Goal: Task Accomplishment & Management: Complete application form

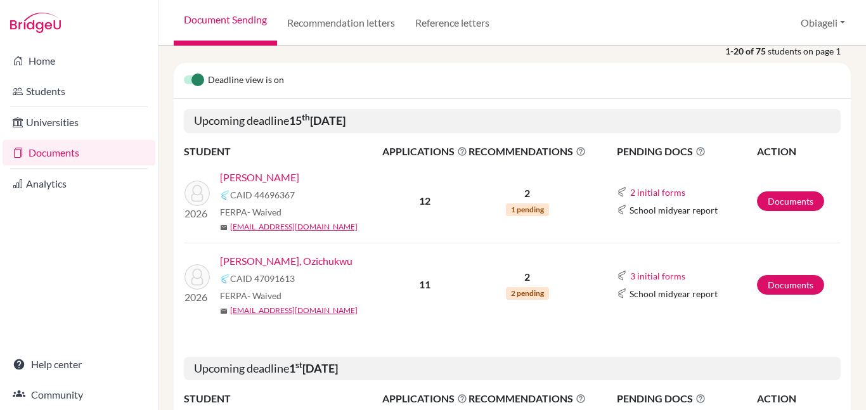
scroll to position [113, 0]
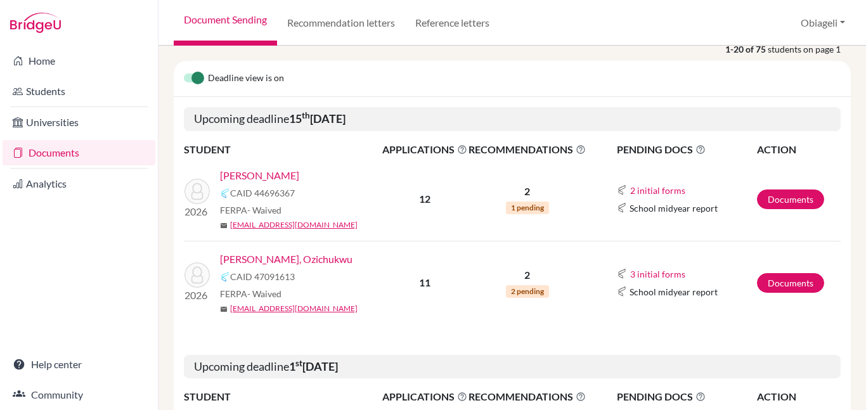
click at [256, 172] on link "[PERSON_NAME]" at bounding box center [259, 175] width 79 height 15
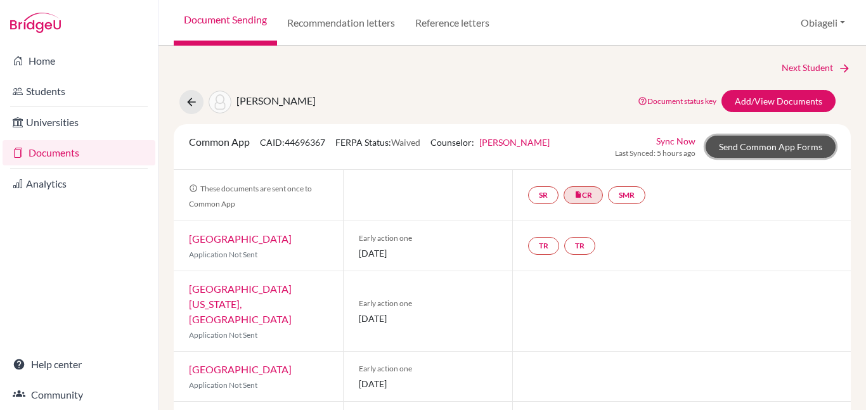
click at [762, 148] on link "Send Common App Forms" at bounding box center [771, 147] width 130 height 22
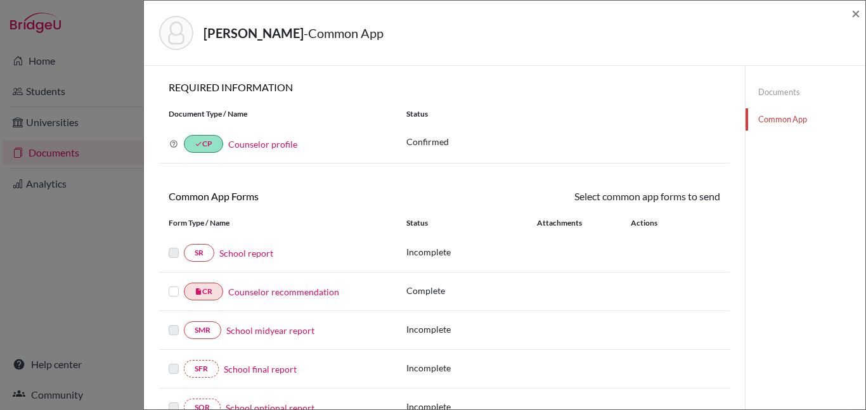
click at [263, 293] on link "Counselor recommendation" at bounding box center [283, 291] width 111 height 13
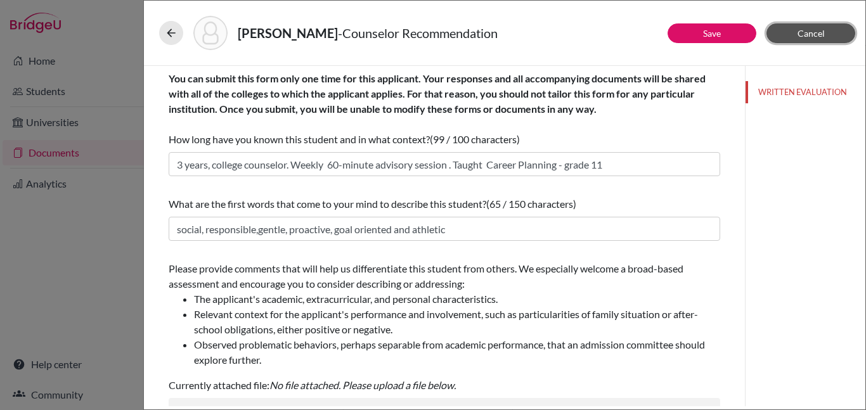
click at [825, 30] on button "Cancel" at bounding box center [811, 33] width 89 height 20
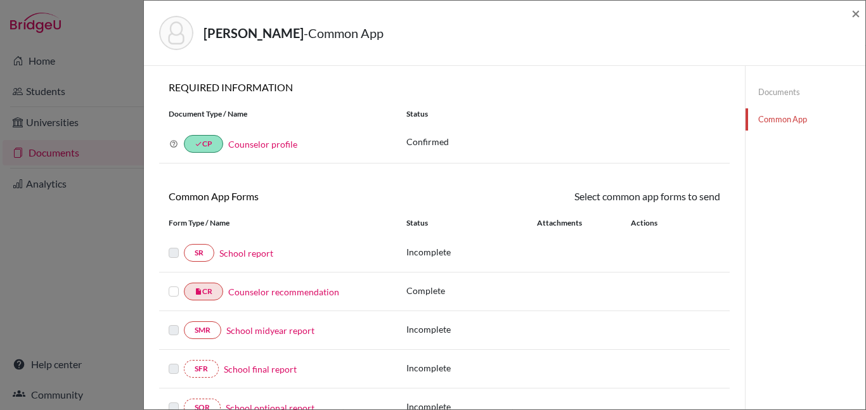
click at [242, 253] on link "School report" at bounding box center [246, 253] width 54 height 13
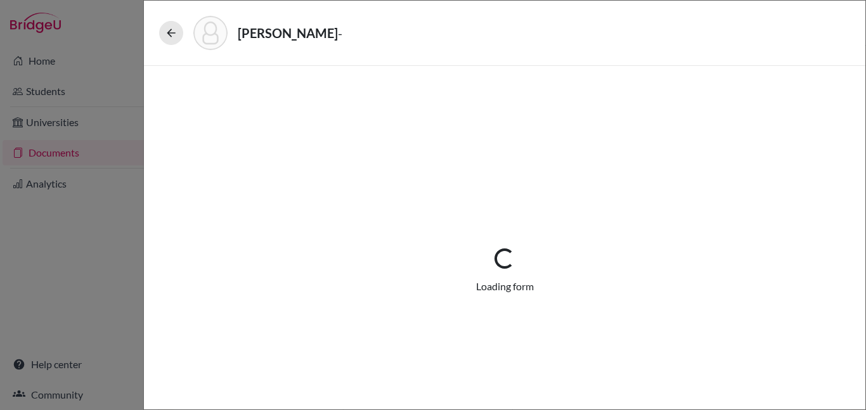
select select "1"
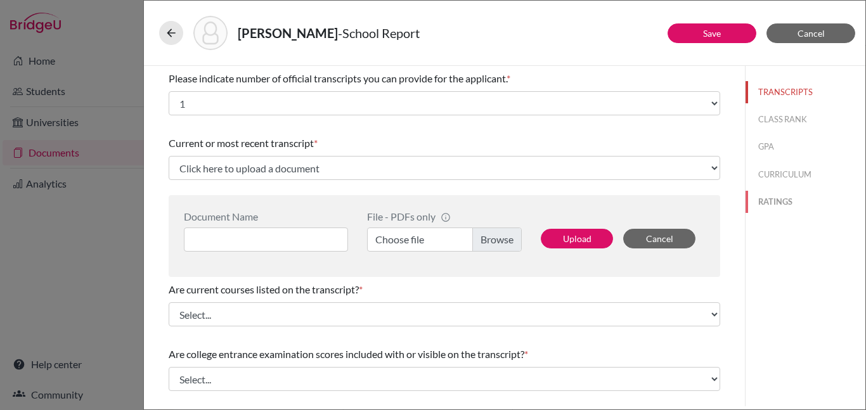
click at [777, 201] on button "RATINGS" at bounding box center [806, 202] width 120 height 22
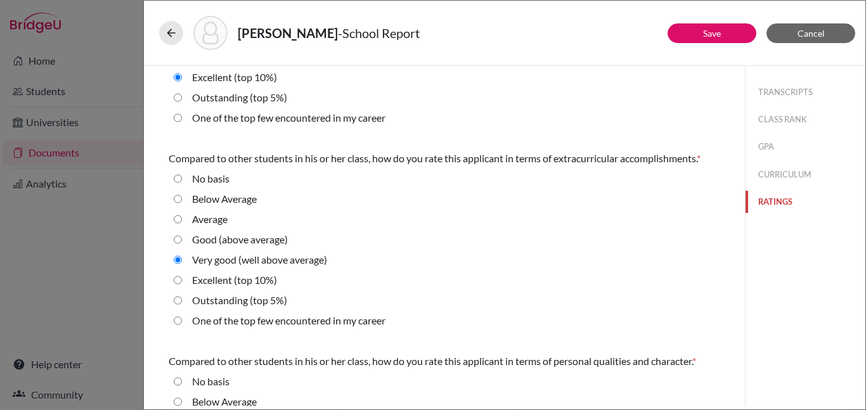
scroll to position [134, 0]
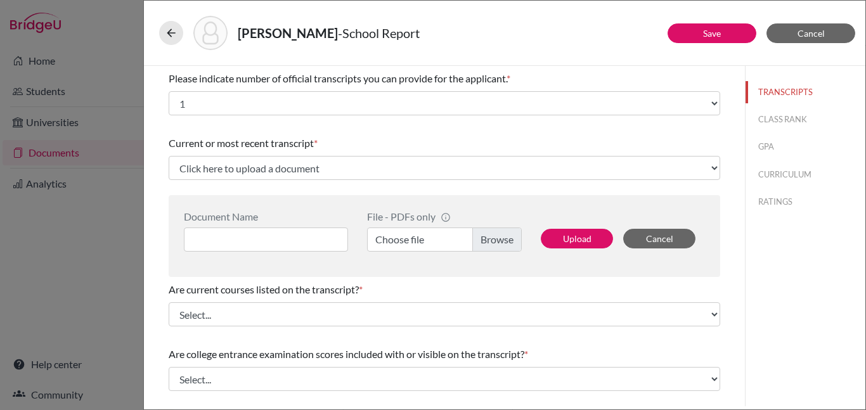
select select "1"
